Goal: Find specific page/section: Find specific page/section

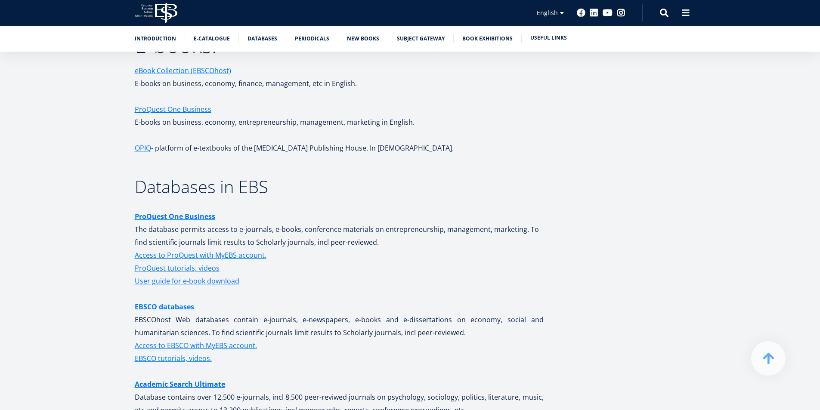
click at [548, 38] on link "Useful links" at bounding box center [549, 38] width 37 height 9
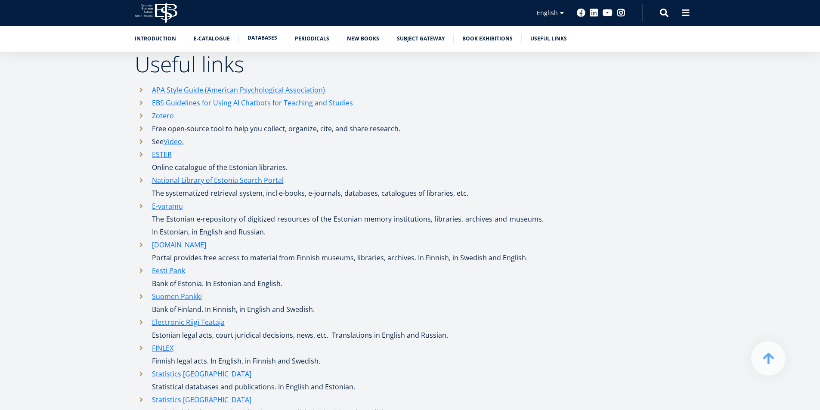
click at [252, 37] on link "Databases" at bounding box center [263, 38] width 30 height 9
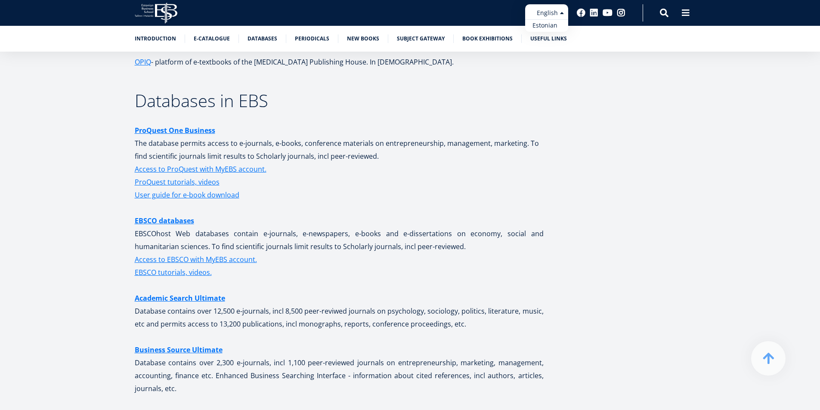
click at [546, 26] on link "Estonian" at bounding box center [546, 25] width 43 height 12
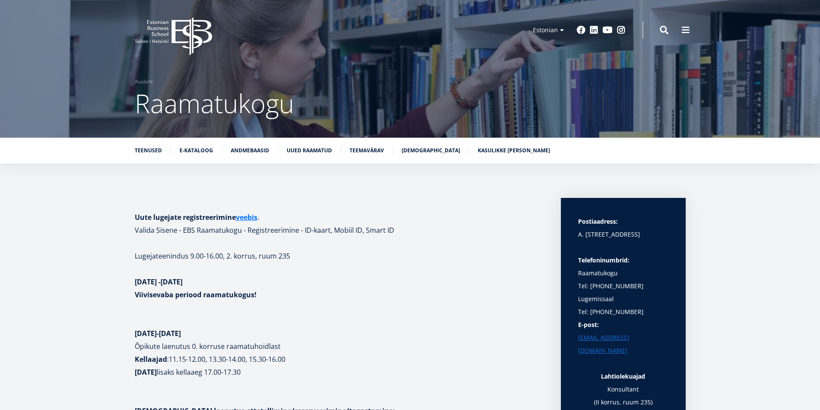
click at [429, 299] on p "Viivisevaba periood raamatukogus!" at bounding box center [339, 302] width 409 height 26
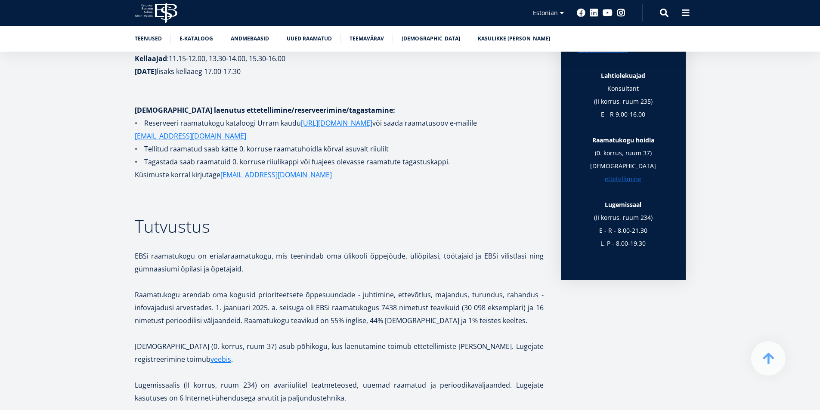
scroll to position [301, 0]
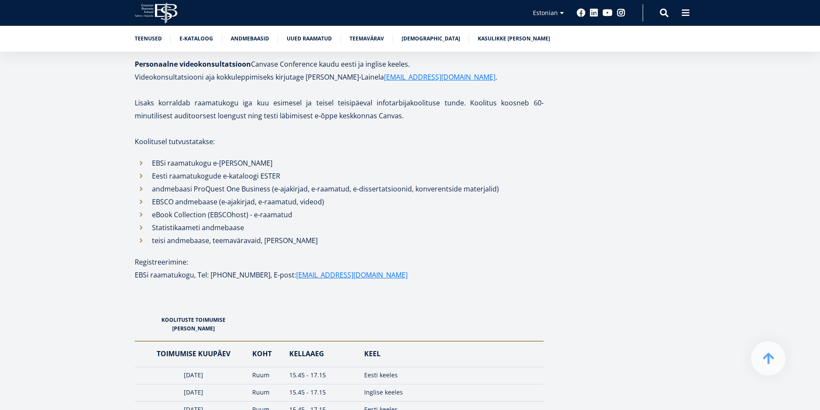
scroll to position [1206, 0]
